Goal: Task Accomplishment & Management: Complete application form

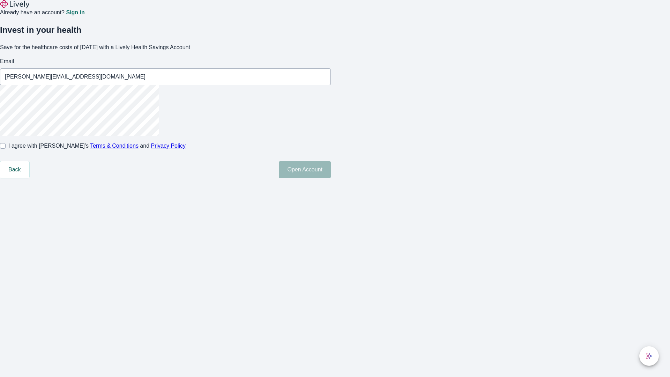
click at [6, 149] on input "I agree with Lively’s Terms & Conditions and Privacy Policy" at bounding box center [3, 146] width 6 height 6
checkbox input "true"
click at [331, 178] on button "Open Account" at bounding box center [305, 169] width 52 height 17
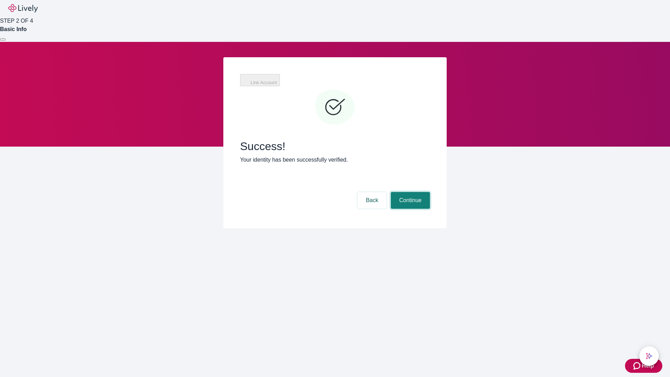
click at [409, 192] on button "Continue" at bounding box center [410, 200] width 39 height 17
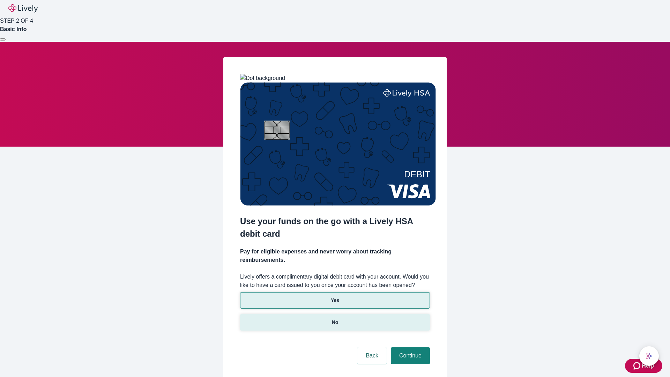
click at [335, 319] on p "No" at bounding box center [335, 322] width 7 height 7
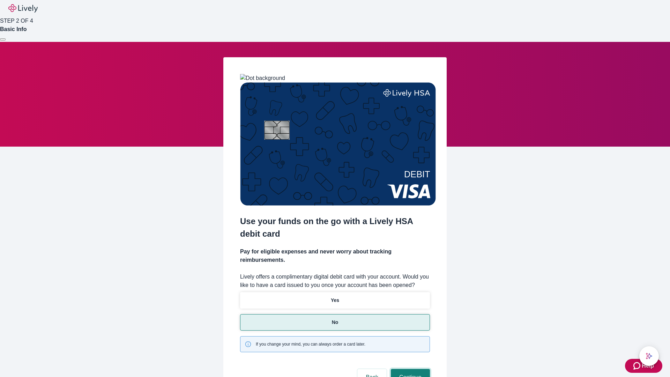
click at [409, 369] on button "Continue" at bounding box center [410, 377] width 39 height 17
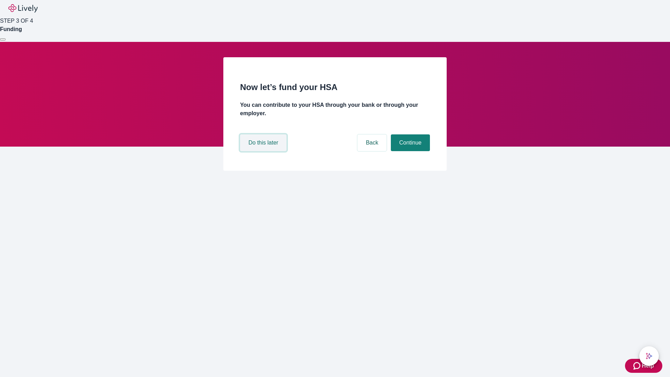
click at [264, 151] on button "Do this later" at bounding box center [263, 142] width 46 height 17
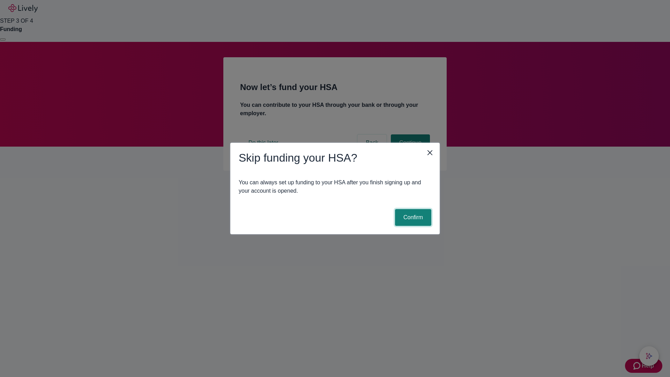
click at [412, 217] on button "Confirm" at bounding box center [413, 217] width 36 height 17
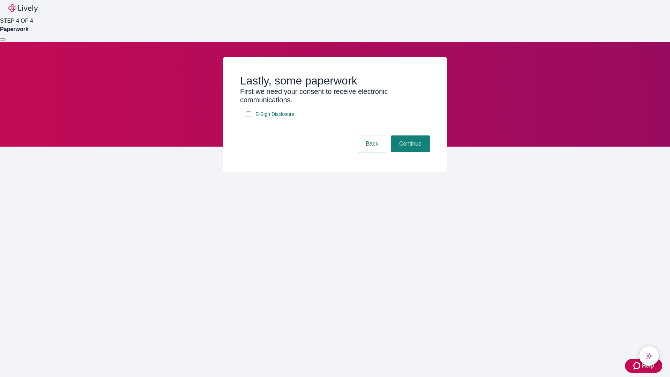
click at [249, 117] on input "E-Sign Disclosure" at bounding box center [249, 114] width 6 height 6
checkbox input "true"
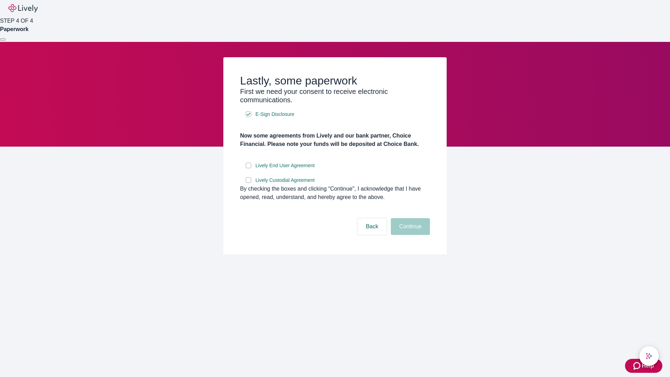
click at [249, 168] on input "Lively End User Agreement" at bounding box center [249, 166] width 6 height 6
checkbox input "true"
click at [249, 183] on input "Lively Custodial Agreement" at bounding box center [249, 180] width 6 height 6
checkbox input "true"
click at [409, 235] on button "Continue" at bounding box center [410, 226] width 39 height 17
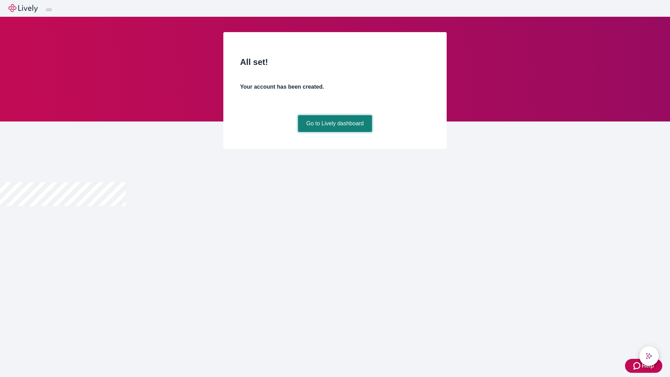
click at [335, 132] on link "Go to Lively dashboard" at bounding box center [335, 123] width 74 height 17
